Goal: Information Seeking & Learning: Learn about a topic

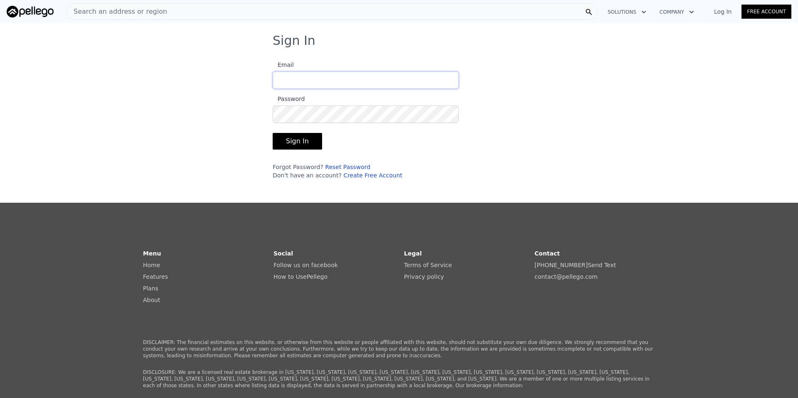
type input "[PERSON_NAME][EMAIL_ADDRESS][DOMAIN_NAME]"
click at [315, 140] on button "Sign In" at bounding box center [297, 141] width 49 height 17
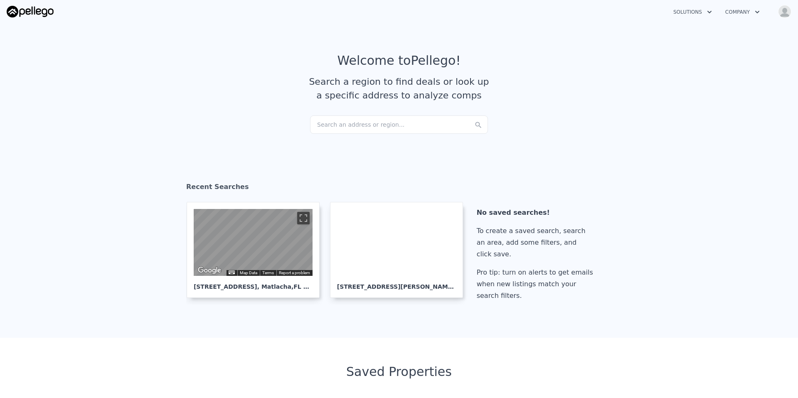
checkbox input "true"
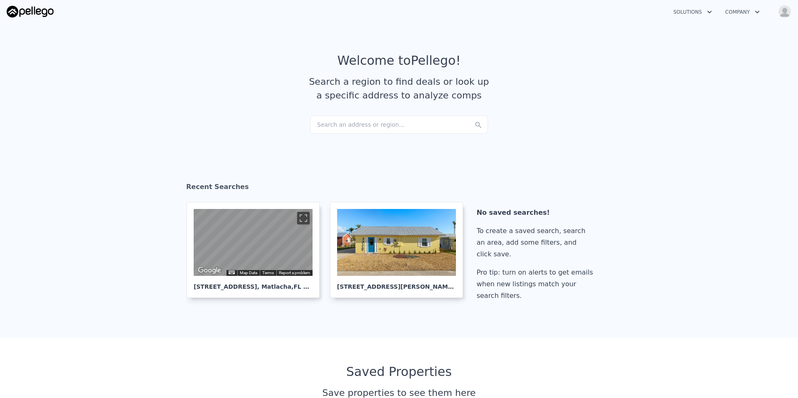
click at [354, 122] on div "Search an address or region..." at bounding box center [399, 125] width 178 height 18
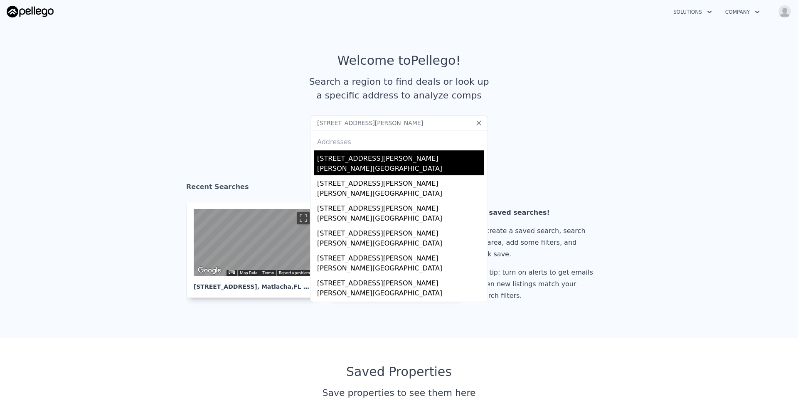
type input "[STREET_ADDRESS][PERSON_NAME]"
click at [363, 162] on div "[STREET_ADDRESS][PERSON_NAME]" at bounding box center [400, 156] width 167 height 13
